Goal: Browse casually

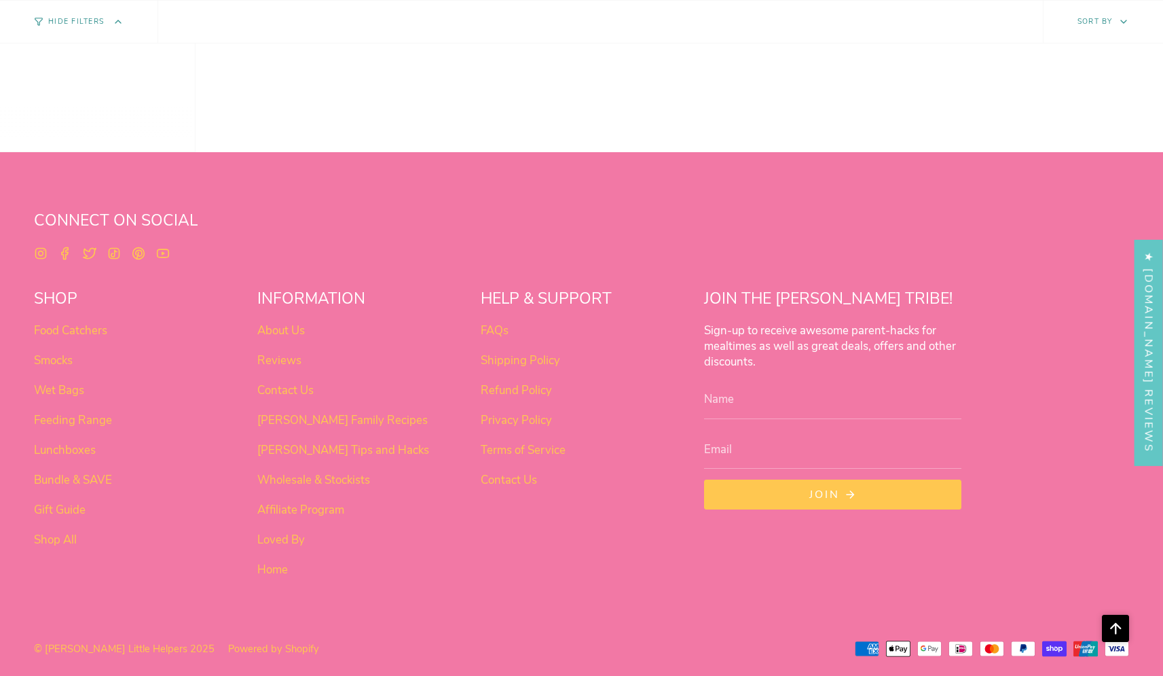
scroll to position [853, 0]
